Goal: Navigation & Orientation: Understand site structure

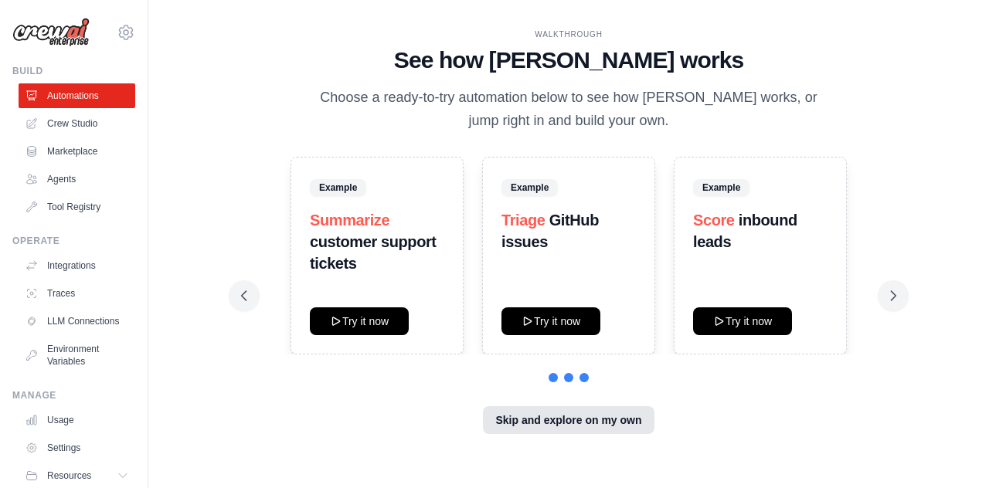
click at [584, 417] on button "Skip and explore on my own" at bounding box center [568, 420] width 171 height 28
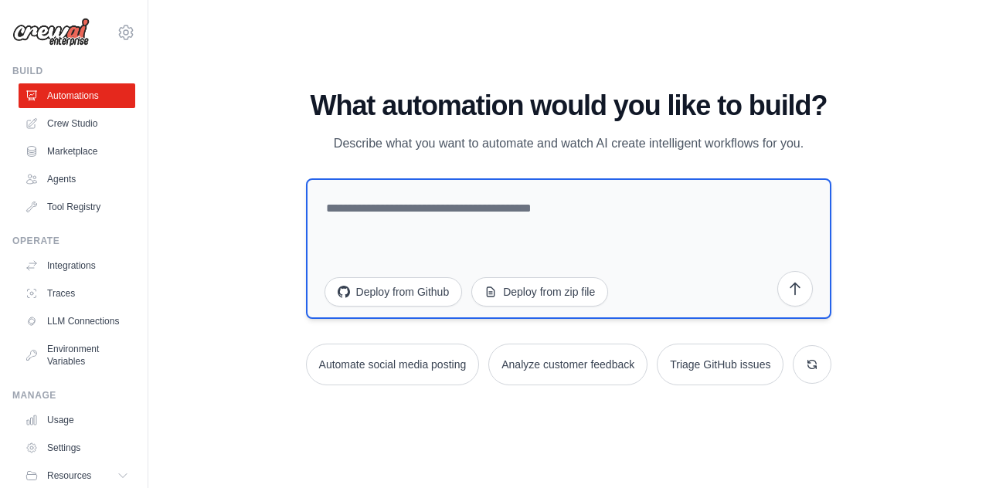
click at [478, 212] on textarea at bounding box center [569, 248] width 526 height 141
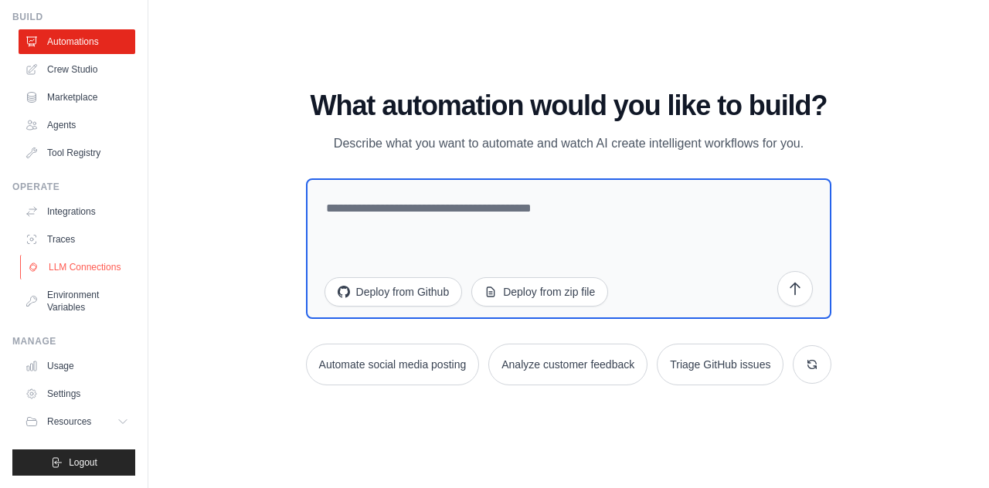
scroll to position [12, 0]
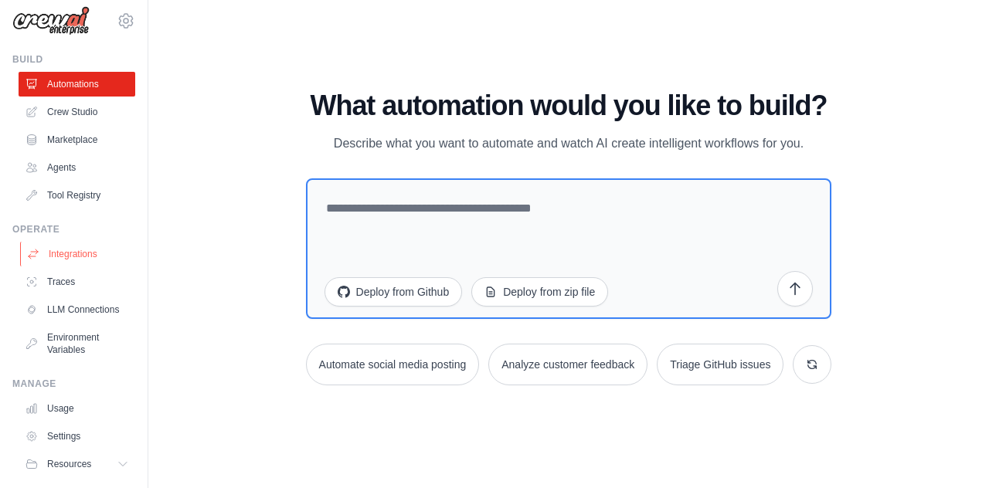
click at [97, 253] on link "Integrations" at bounding box center [78, 254] width 117 height 25
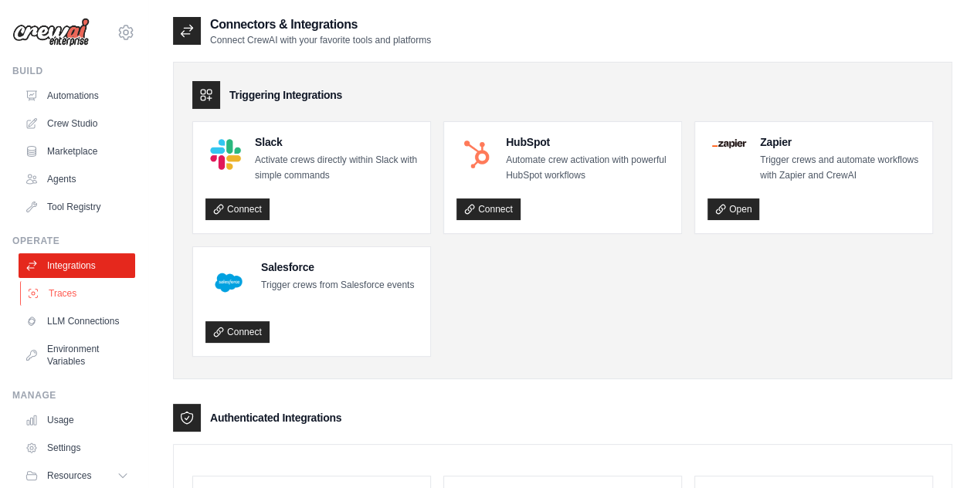
click at [45, 297] on link "Traces" at bounding box center [78, 293] width 117 height 25
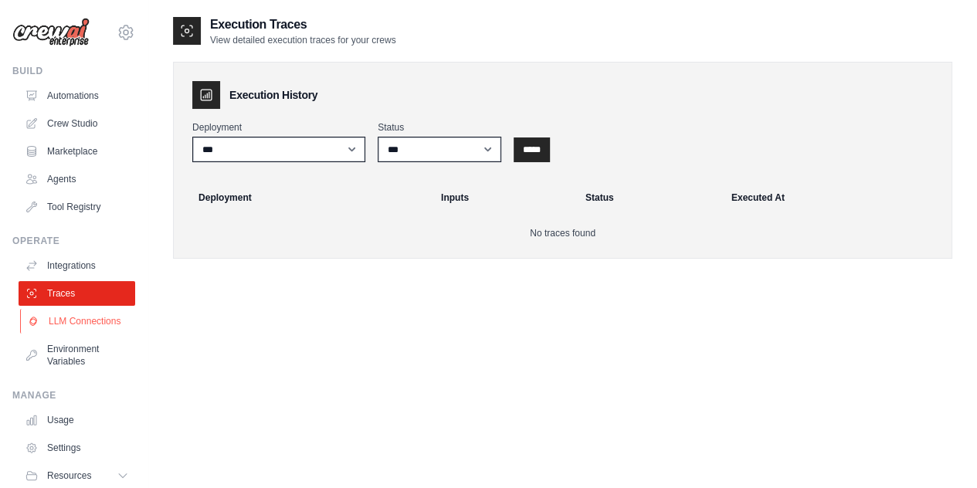
click at [73, 318] on link "LLM Connections" at bounding box center [78, 321] width 117 height 25
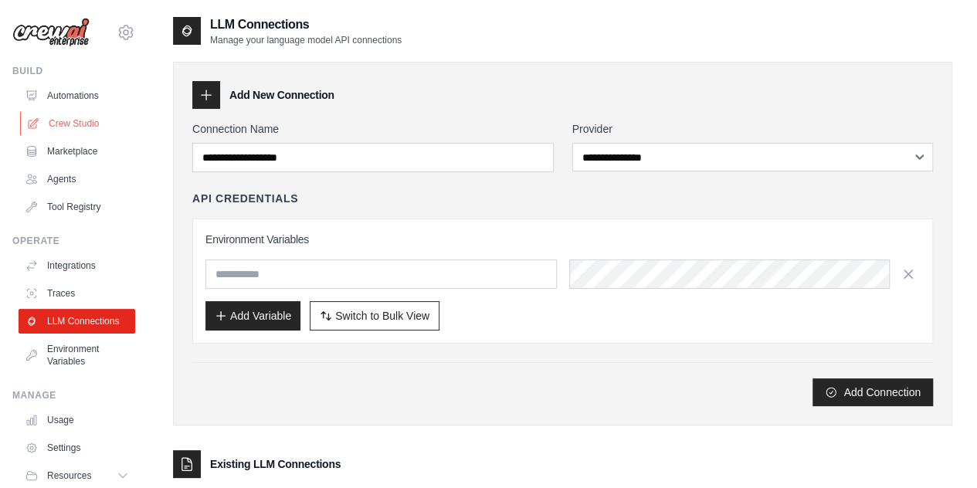
click at [79, 118] on link "Crew Studio" at bounding box center [78, 123] width 117 height 25
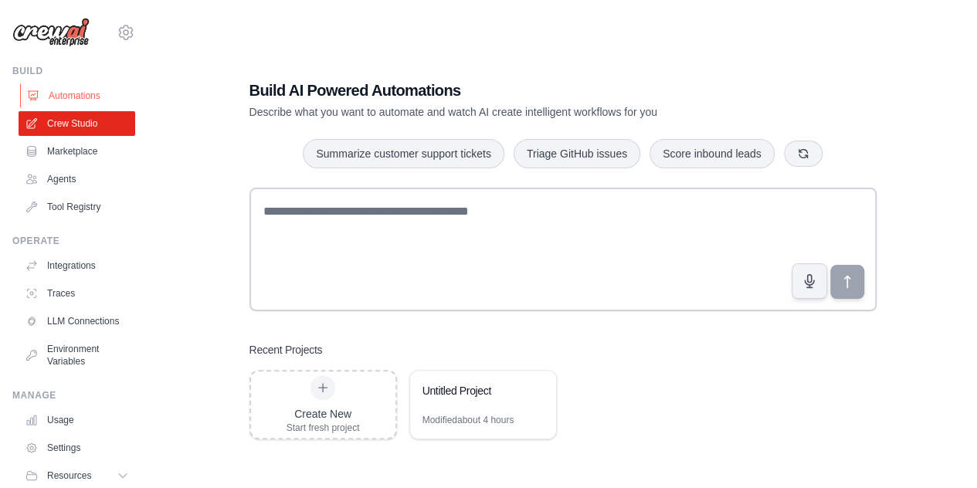
click at [74, 93] on link "Automations" at bounding box center [78, 95] width 117 height 25
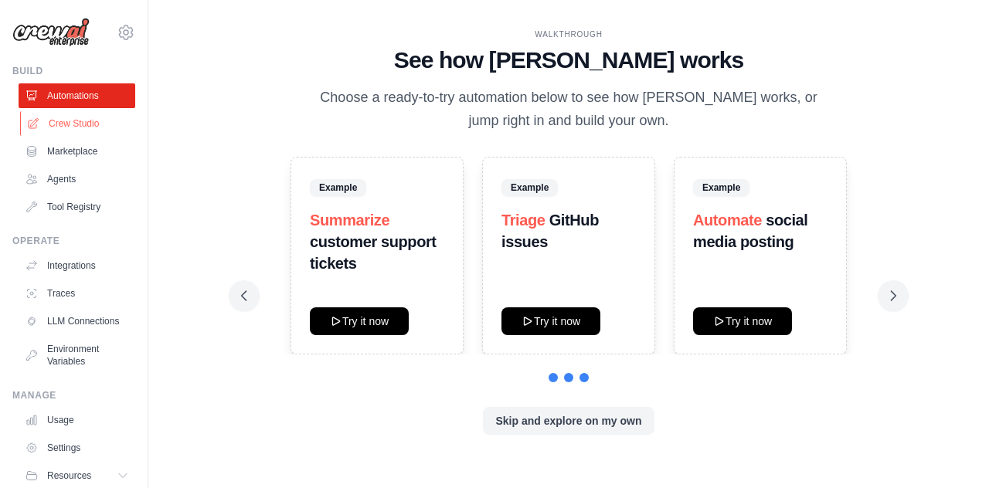
click at [65, 134] on link "Crew Studio" at bounding box center [78, 123] width 117 height 25
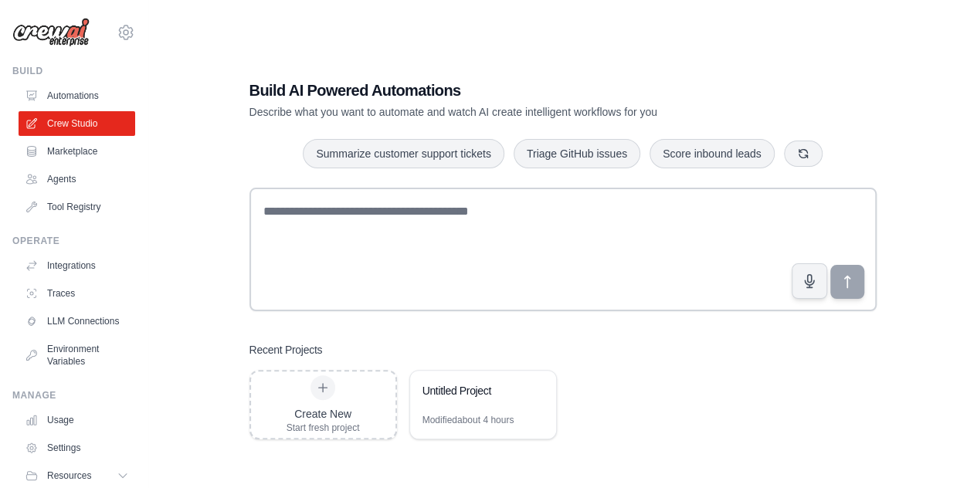
click at [65, 154] on link "Marketplace" at bounding box center [77, 151] width 117 height 25
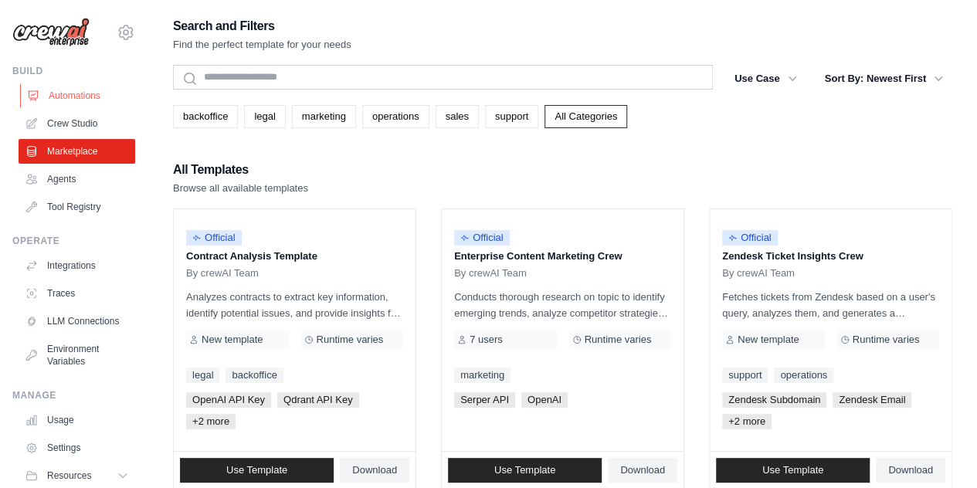
click at [63, 88] on link "Automations" at bounding box center [78, 95] width 117 height 25
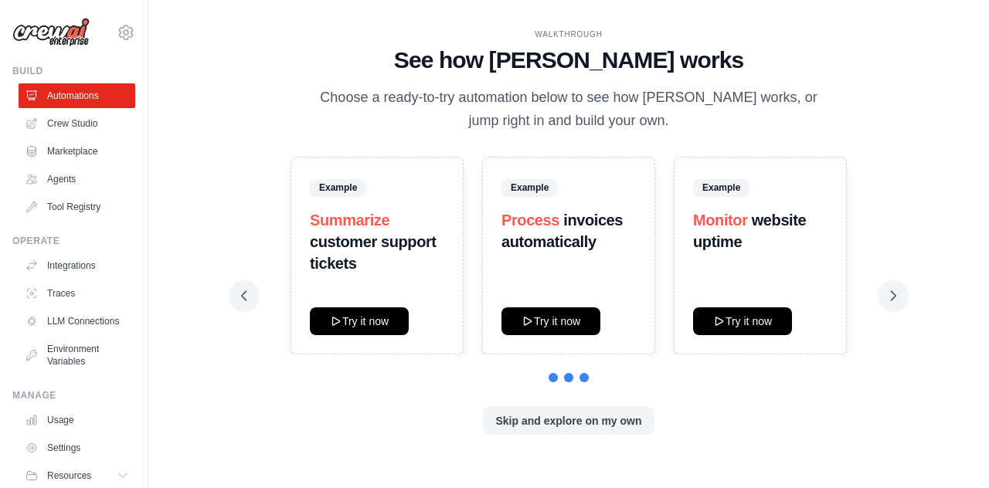
click at [386, 76] on div "WALKTHROUGH See how [PERSON_NAME] works Choose a ready-to-try automation below …" at bounding box center [568, 81] width 655 height 104
